Goal: Navigation & Orientation: Find specific page/section

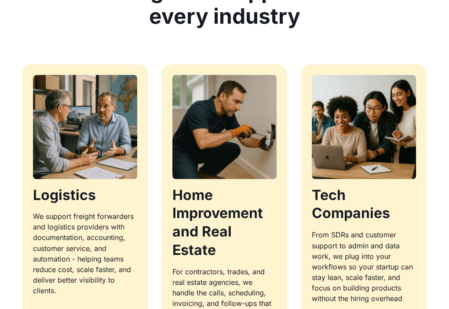
scroll to position [886, 0]
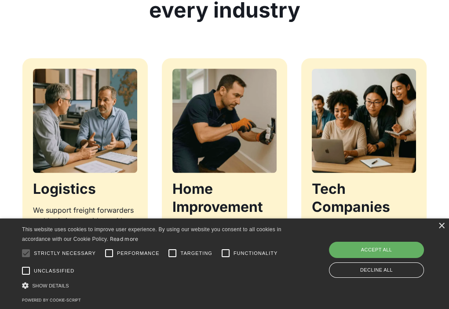
click at [369, 253] on div "Accept all" at bounding box center [376, 250] width 95 height 16
checkbox input "true"
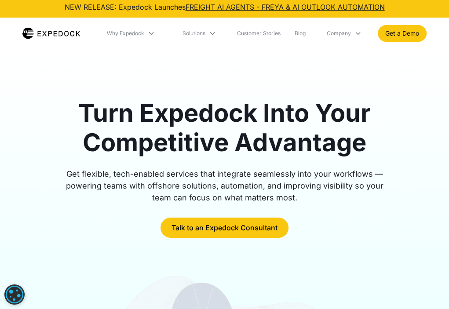
scroll to position [0, 0]
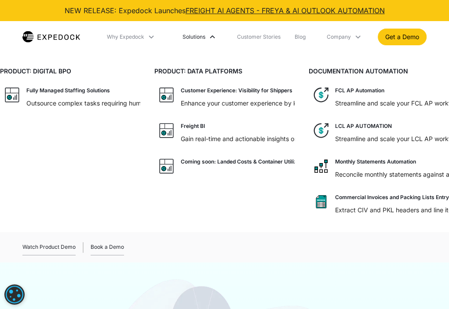
click at [205, 40] on div "Solutions" at bounding box center [193, 37] width 23 height 9
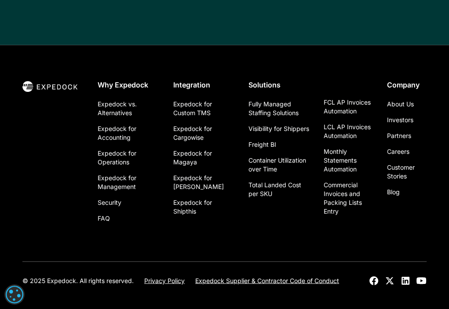
scroll to position [3385, 0]
click at [395, 143] on link "Careers" at bounding box center [397, 151] width 22 height 16
